Goal: Task Accomplishment & Management: Complete application form

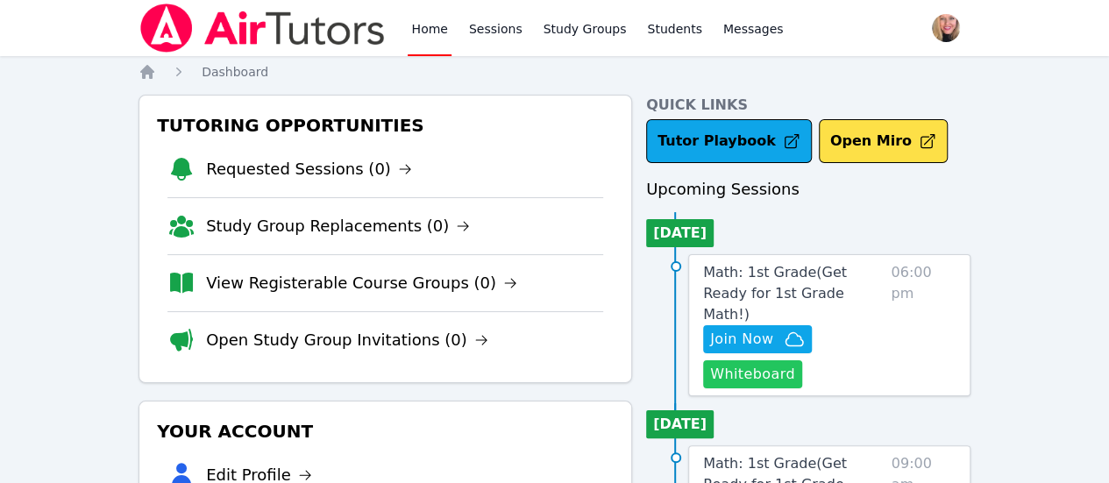
click at [782, 360] on button "Whiteboard" at bounding box center [752, 374] width 99 height 28
click at [798, 329] on span "Join Now" at bounding box center [757, 339] width 95 height 21
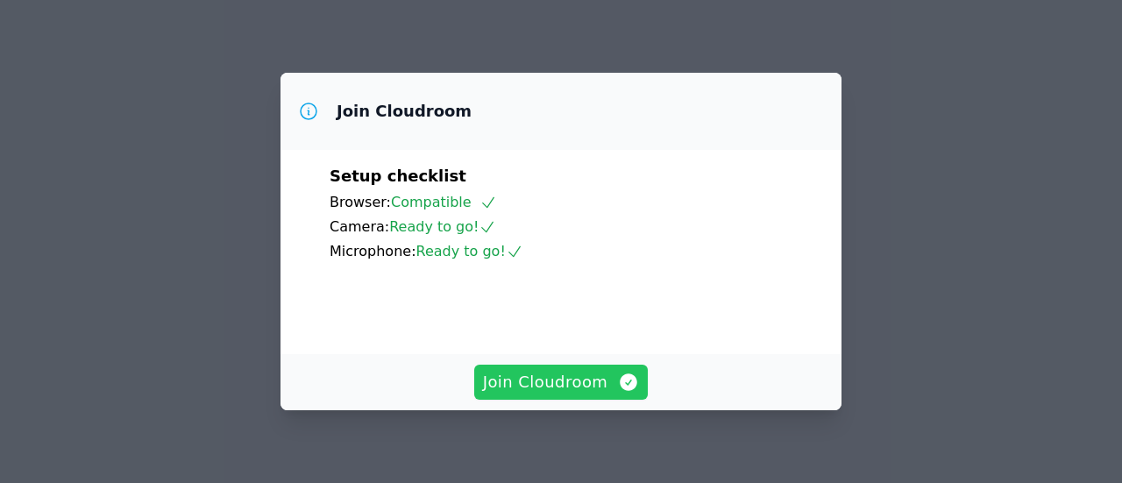
click at [578, 382] on span "Join Cloudroom" at bounding box center [561, 382] width 157 height 25
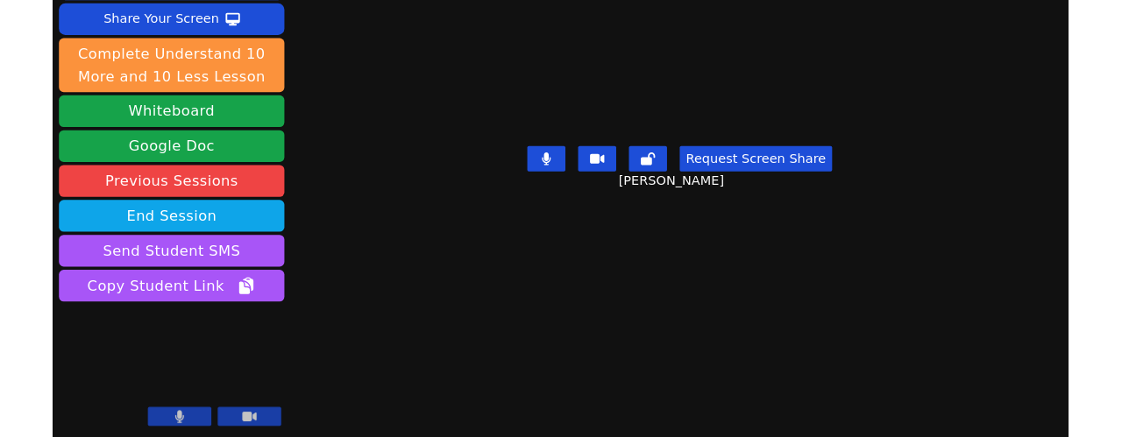
scroll to position [31, 0]
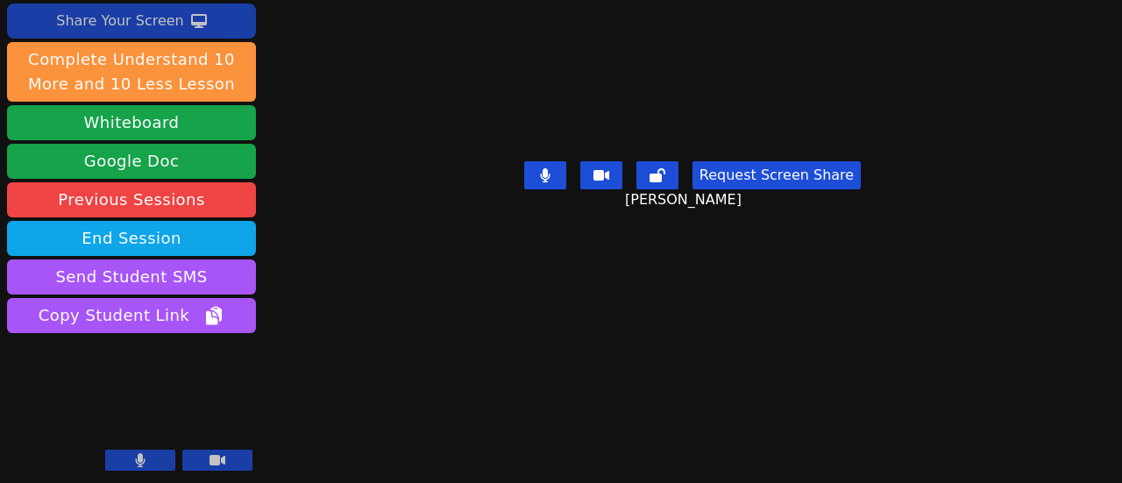
click at [168, 17] on div "Share Your Screen" at bounding box center [120, 21] width 128 height 28
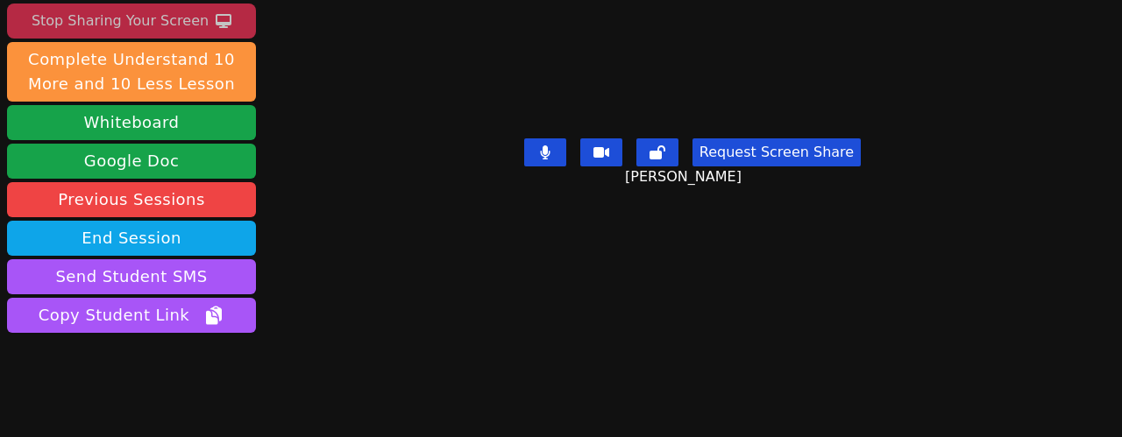
click at [136, 22] on div "Stop Sharing Your Screen" at bounding box center [120, 21] width 177 height 28
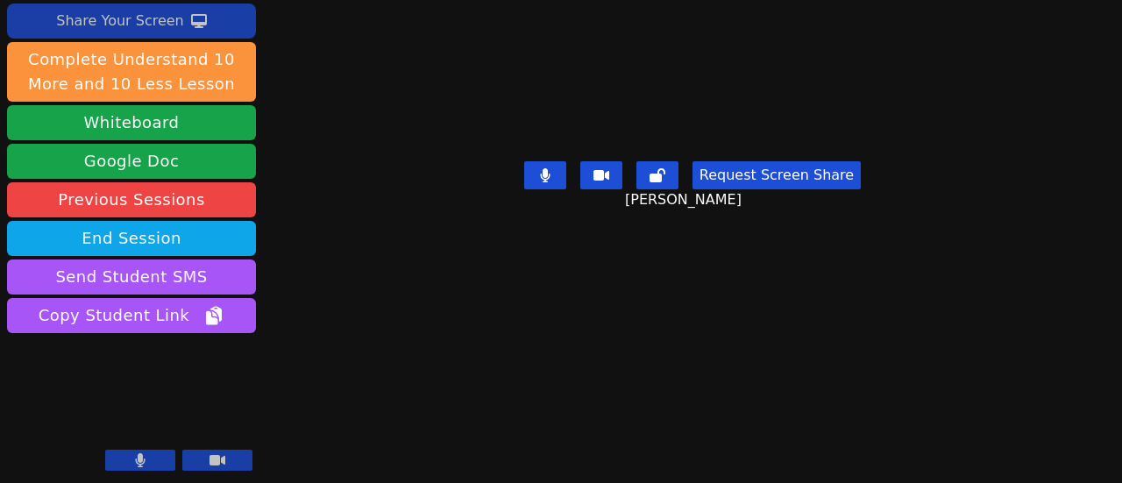
click at [191, 17] on icon at bounding box center [199, 21] width 16 height 14
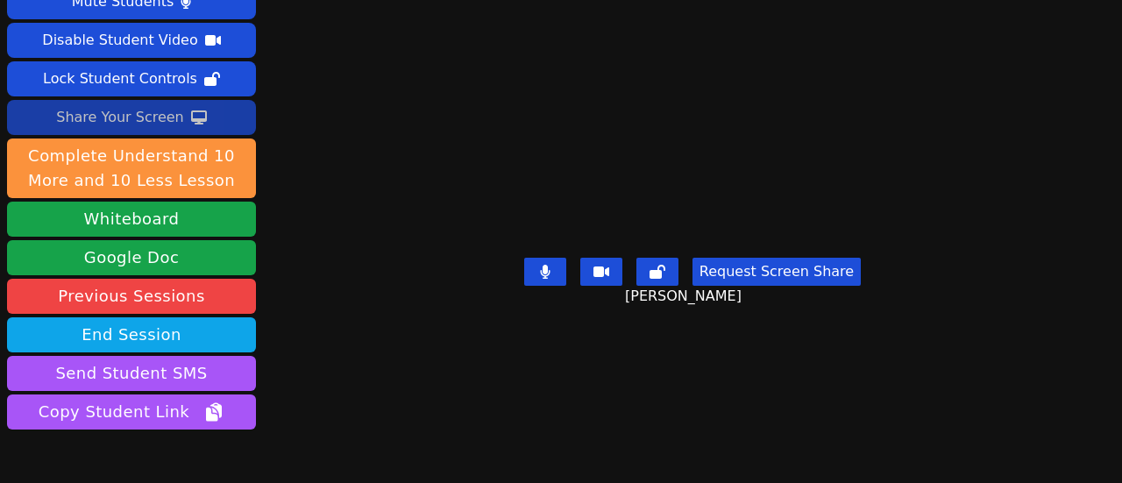
click at [161, 122] on div "Share Your Screen" at bounding box center [120, 117] width 128 height 28
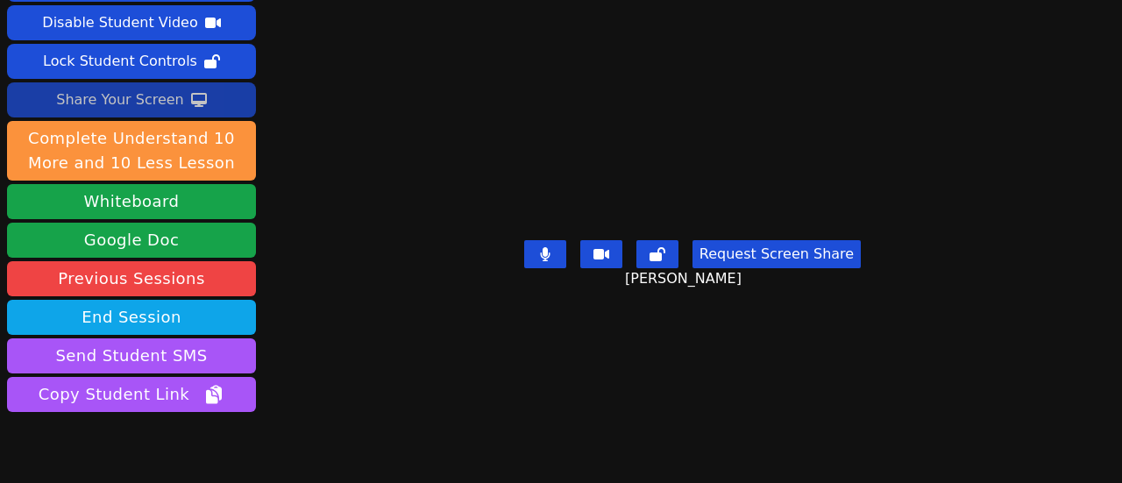
scroll to position [105, 0]
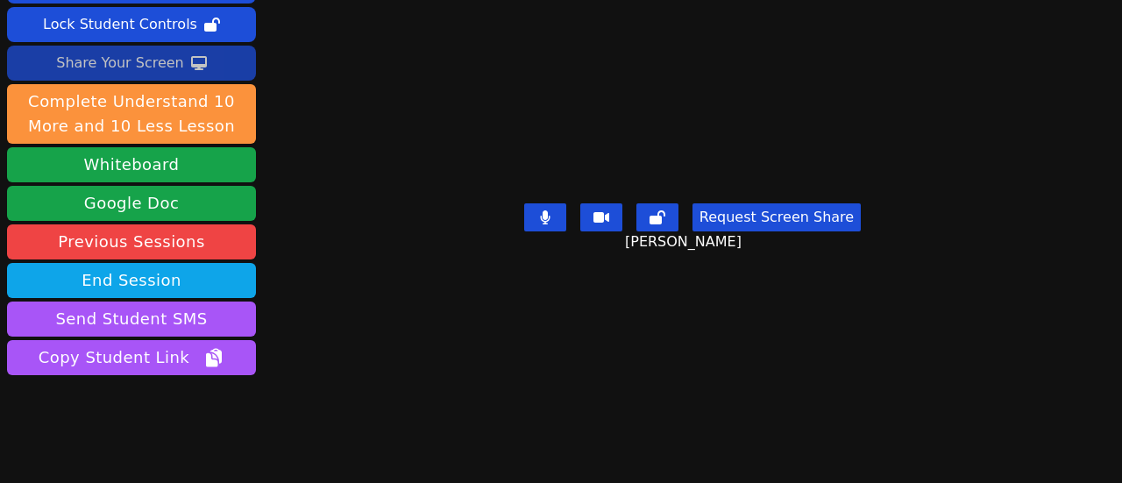
click at [191, 65] on icon at bounding box center [199, 63] width 16 height 14
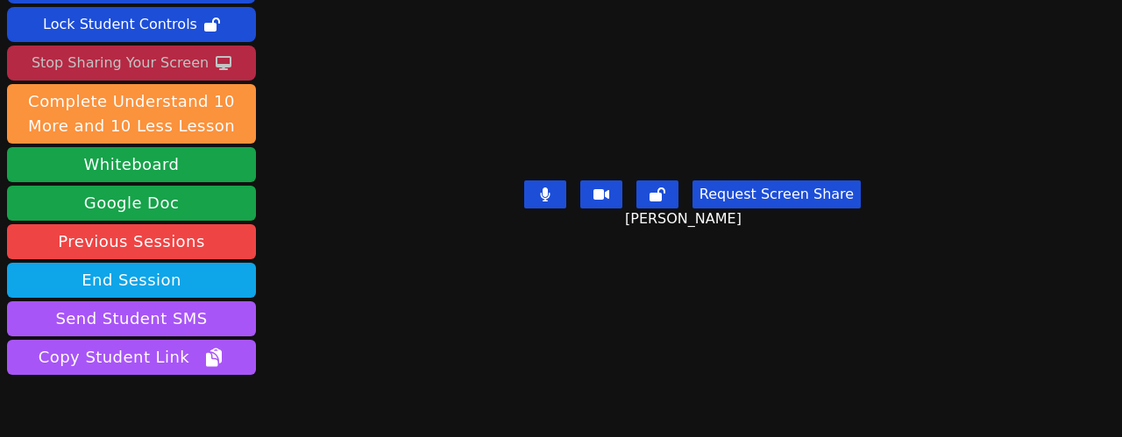
click at [181, 60] on div "Stop Sharing Your Screen" at bounding box center [120, 63] width 177 height 28
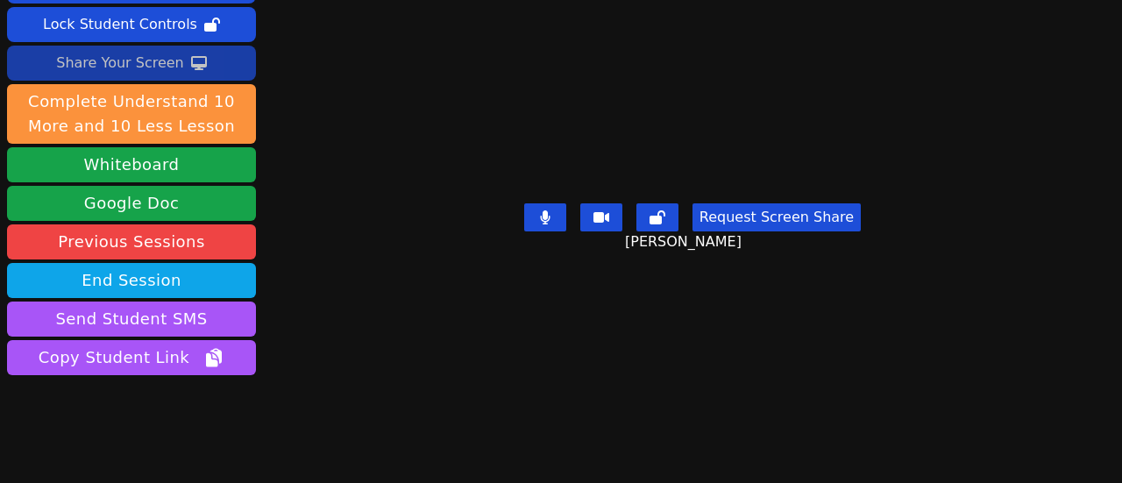
click at [94, 65] on div "Share Your Screen" at bounding box center [120, 63] width 128 height 28
click at [180, 67] on button "Share Your Screen" at bounding box center [131, 63] width 249 height 35
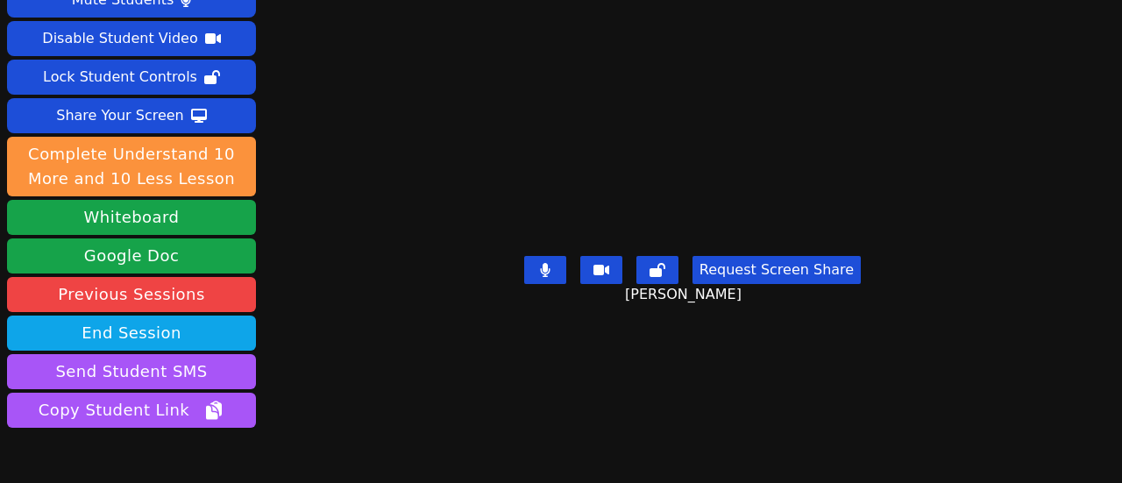
scroll to position [70, 0]
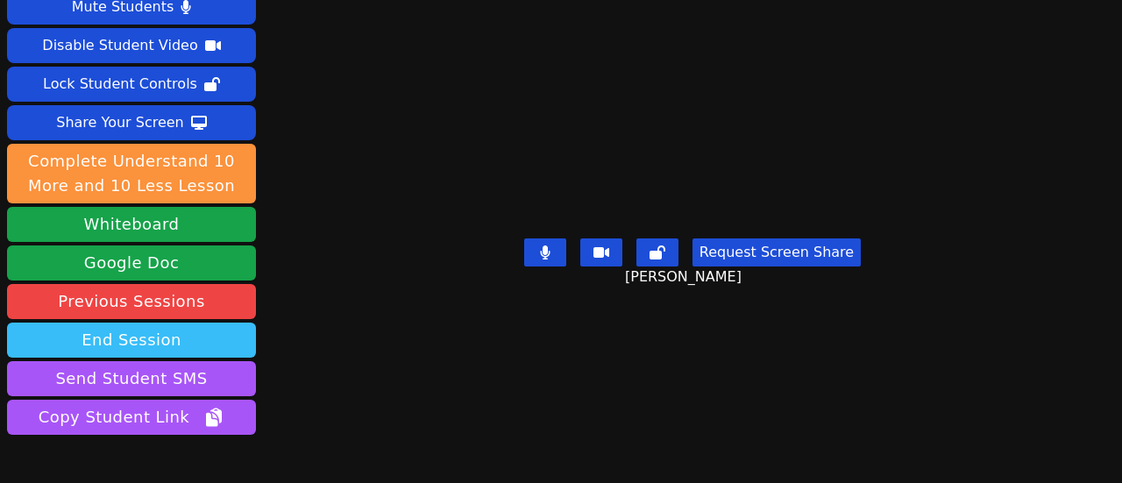
click at [180, 323] on button "End Session" at bounding box center [131, 340] width 249 height 35
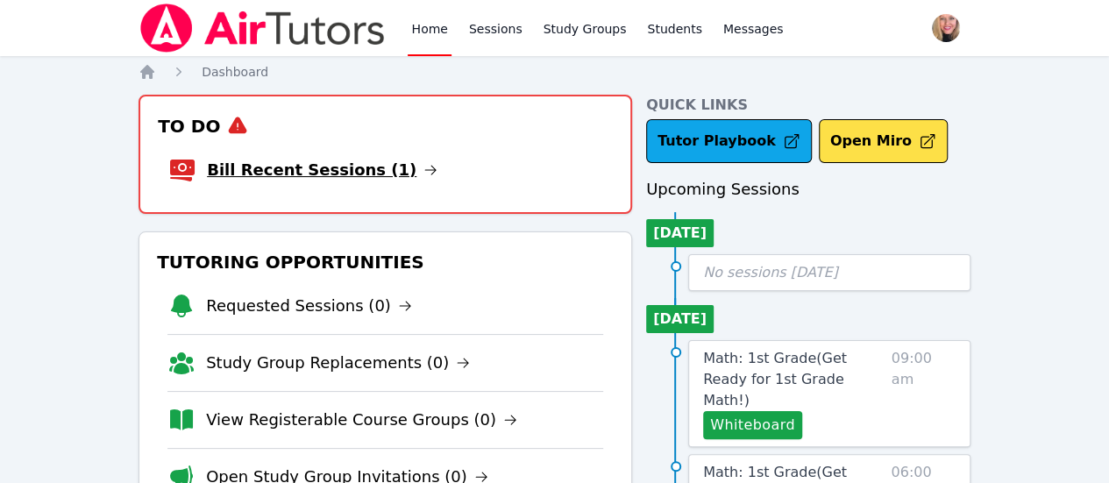
click at [298, 176] on link "Bill Recent Sessions (1)" at bounding box center [322, 170] width 231 height 25
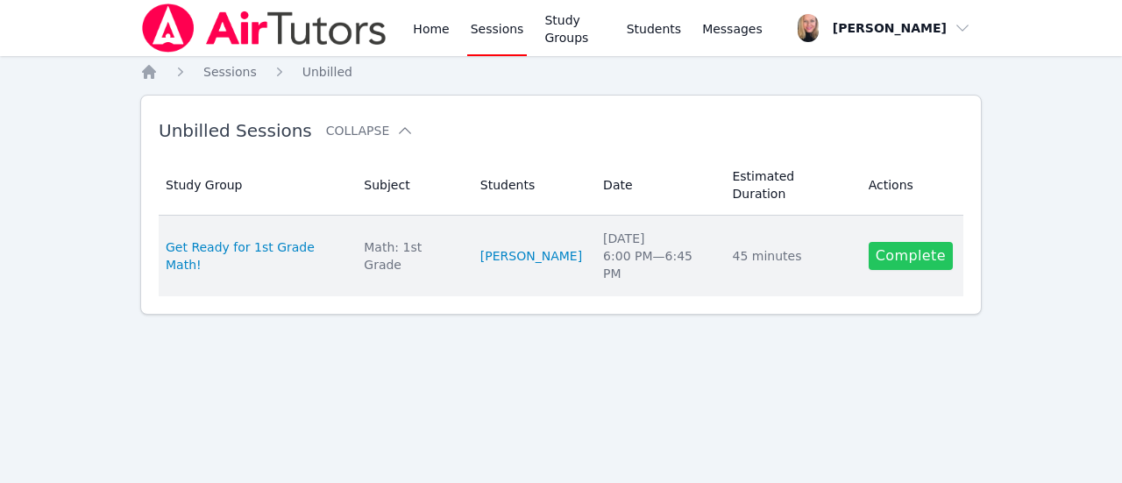
click at [914, 242] on link "Complete" at bounding box center [911, 256] width 84 height 28
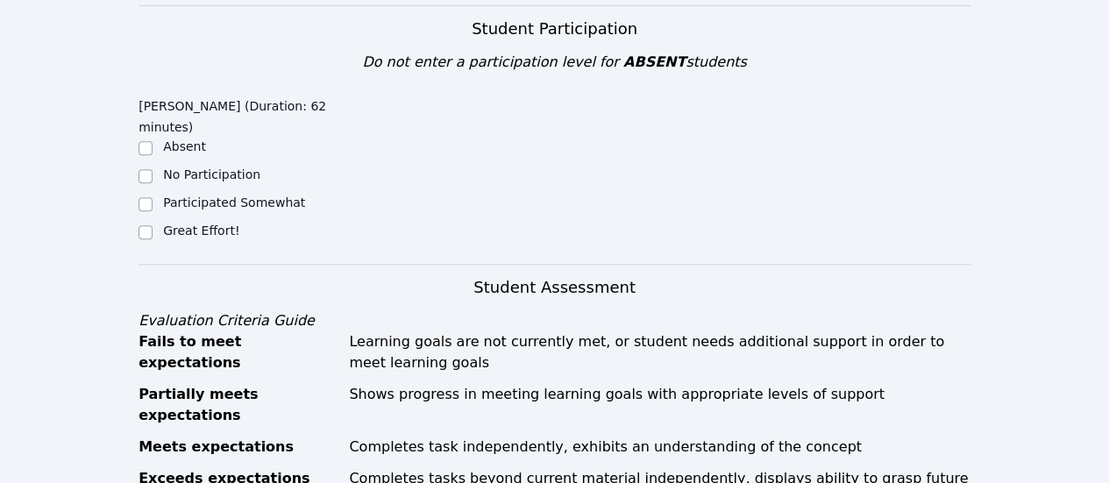
scroll to position [394, 0]
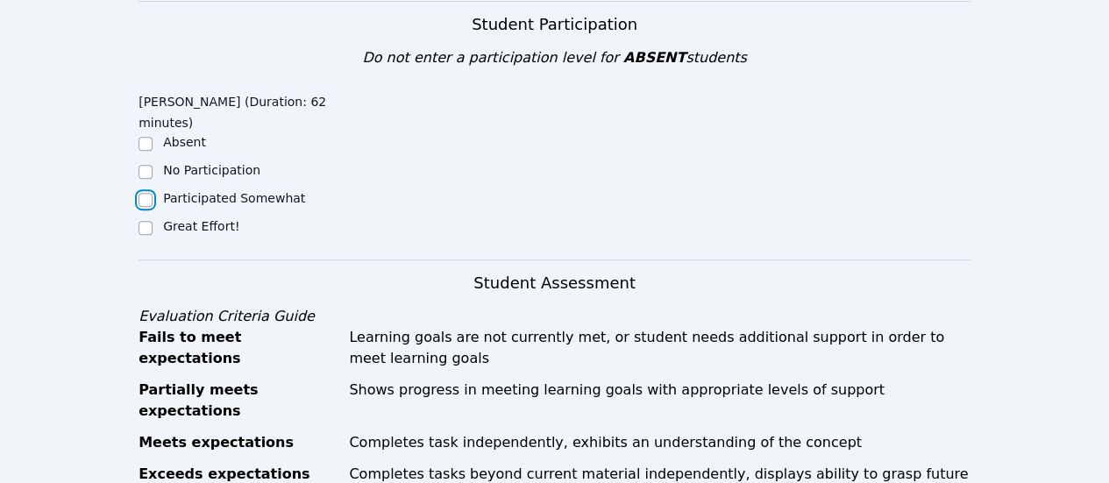
click at [147, 202] on input "Participated Somewhat" at bounding box center [145, 200] width 14 height 14
checkbox input "true"
click at [149, 238] on div "[PERSON_NAME] (Duration: 62 minutes) Absent No Participation Participated Somew…" at bounding box center [242, 167] width 208 height 163
click at [147, 229] on input "Great Effort!" at bounding box center [145, 228] width 14 height 14
checkbox input "true"
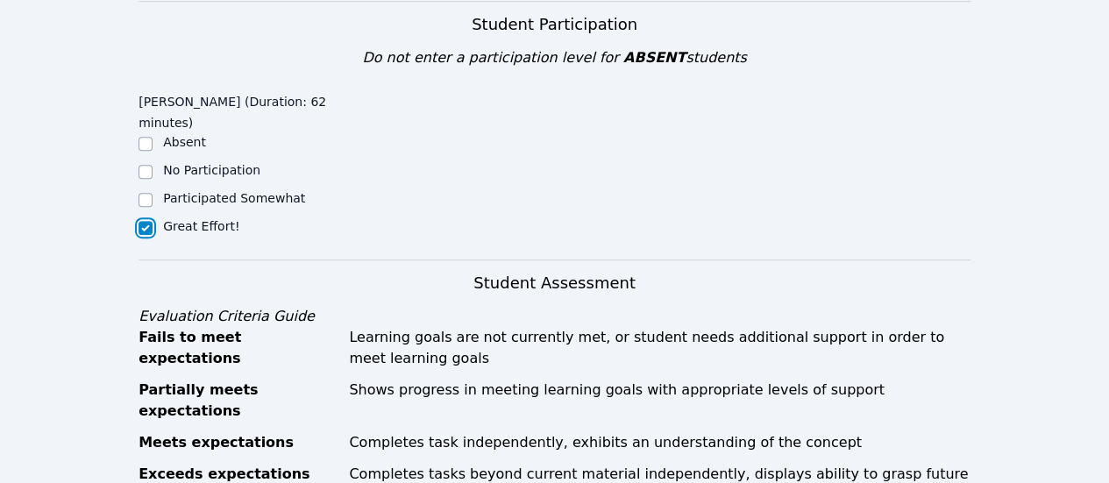
checkbox input "false"
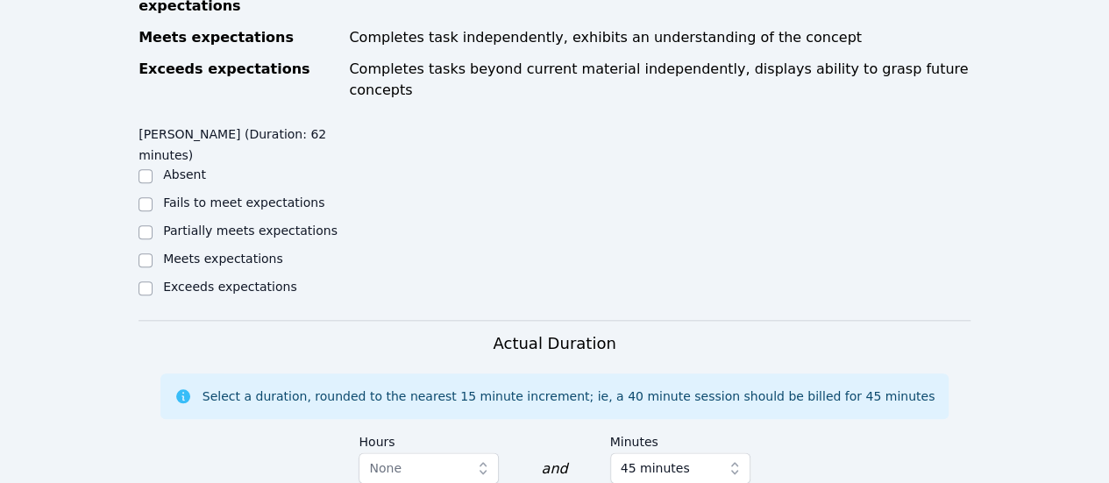
scroll to position [801, 0]
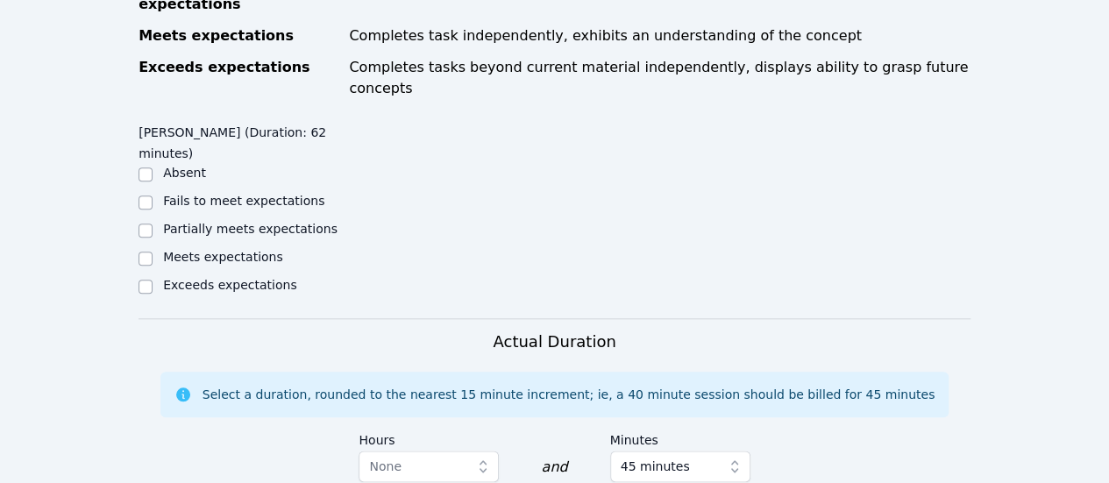
click at [219, 222] on label "Partially meets expectations" at bounding box center [250, 229] width 174 height 14
click at [152, 223] on input "Partially meets expectations" at bounding box center [145, 230] width 14 height 14
checkbox input "true"
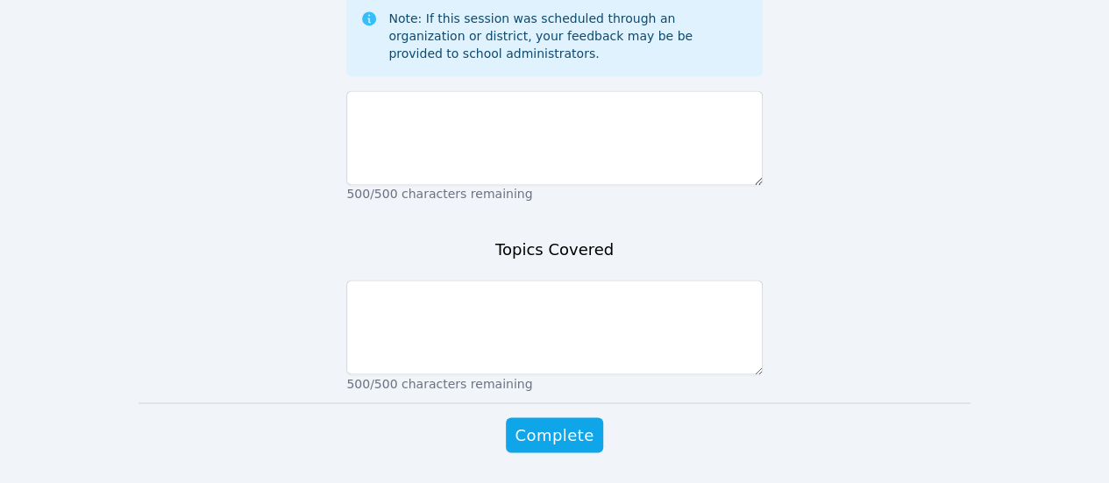
scroll to position [1360, 0]
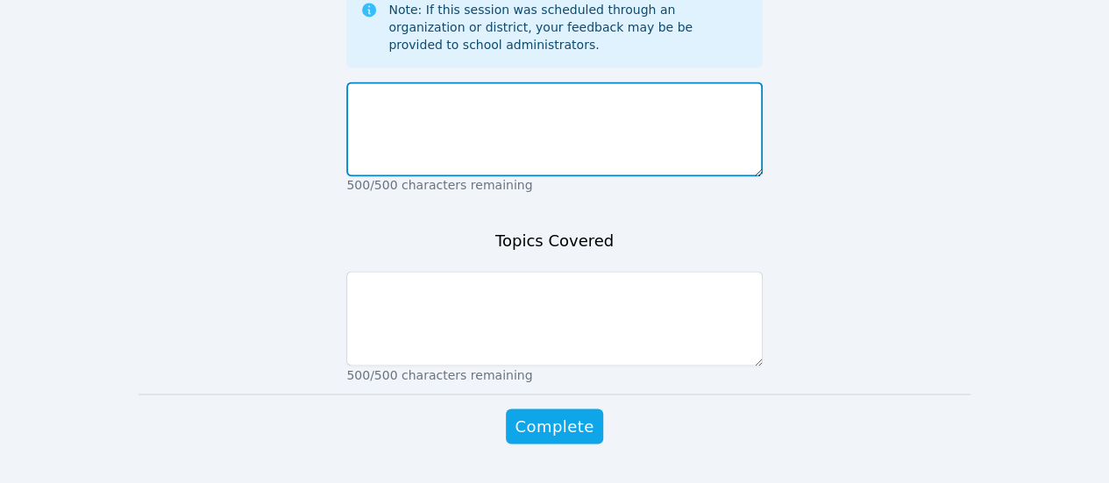
click at [637, 82] on textarea at bounding box center [553, 129] width 415 height 95
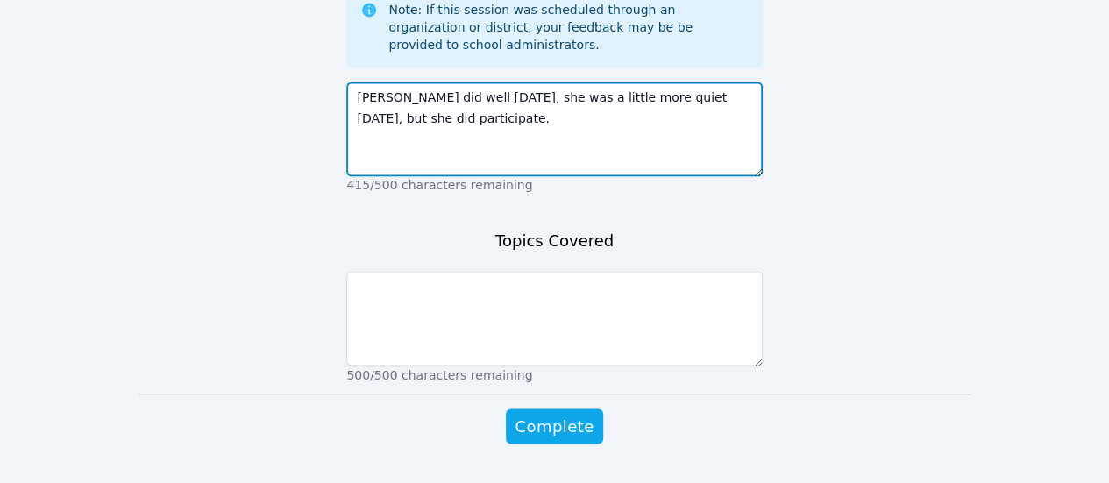
type textarea "[PERSON_NAME] did well [DATE], she was a little more quiet [DATE], but she did …"
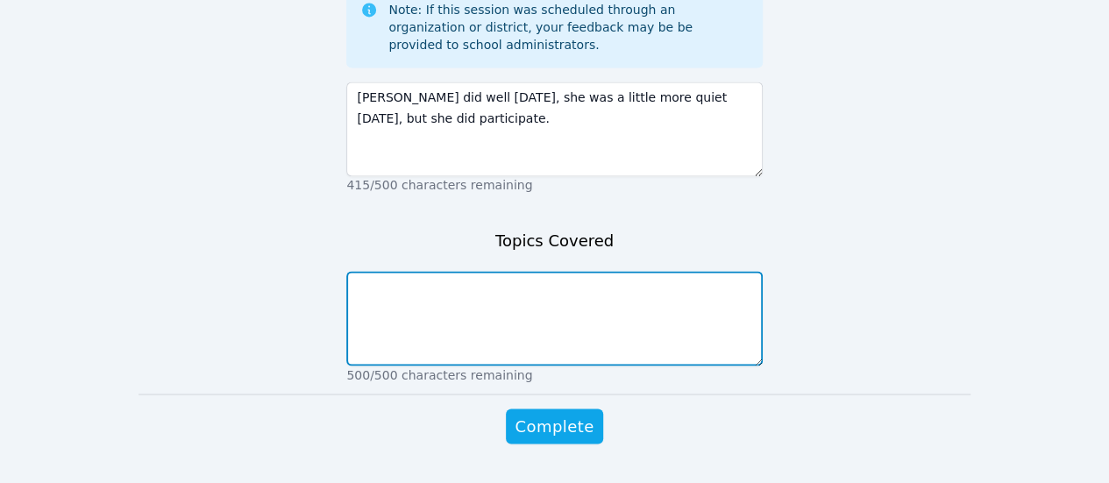
click at [515, 271] on textarea at bounding box center [553, 318] width 415 height 95
type textarea "P"
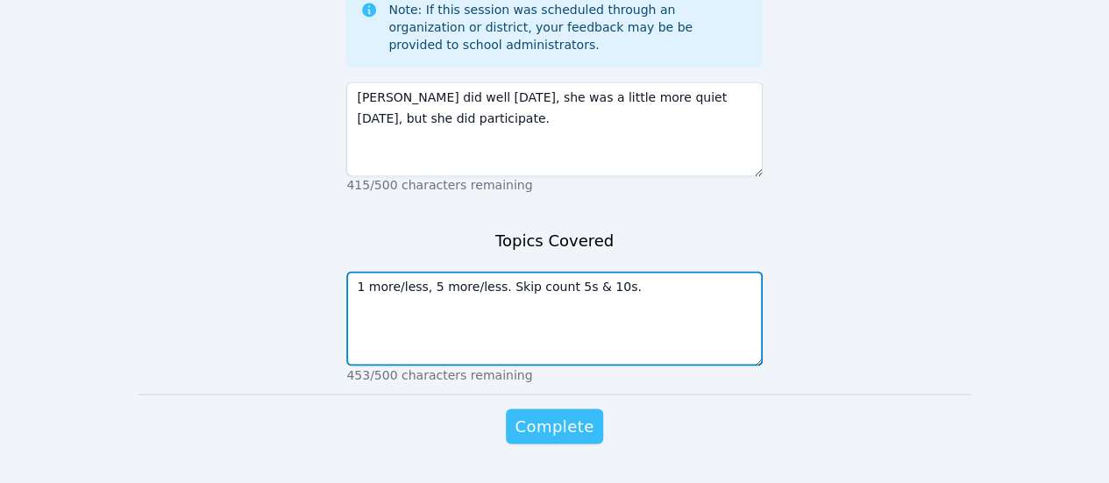
type textarea "1 more/less, 5 more/less. Skip count 5s & 10s."
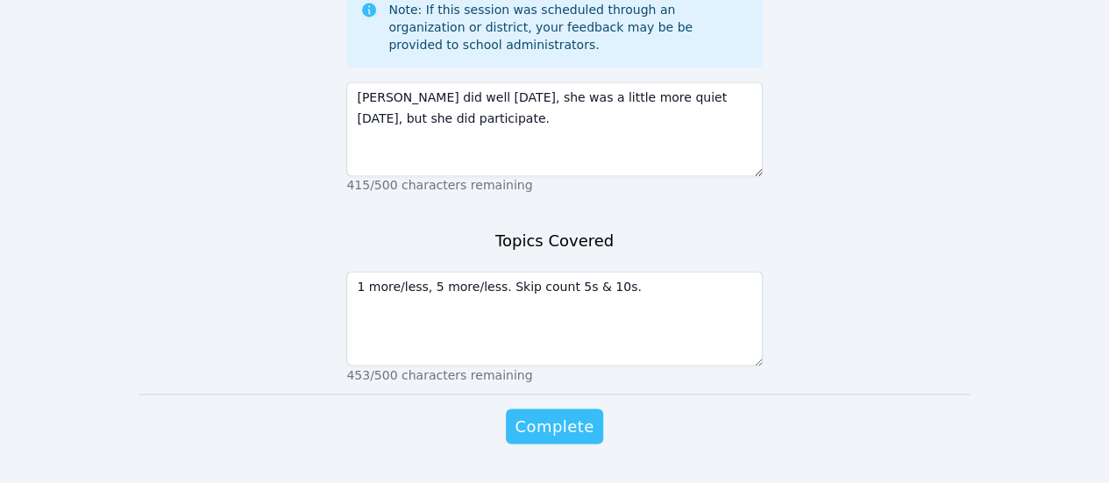
click at [551, 414] on span "Complete" at bounding box center [553, 426] width 79 height 25
